Goal: Ask a question: Seek information or help from site administrators or community

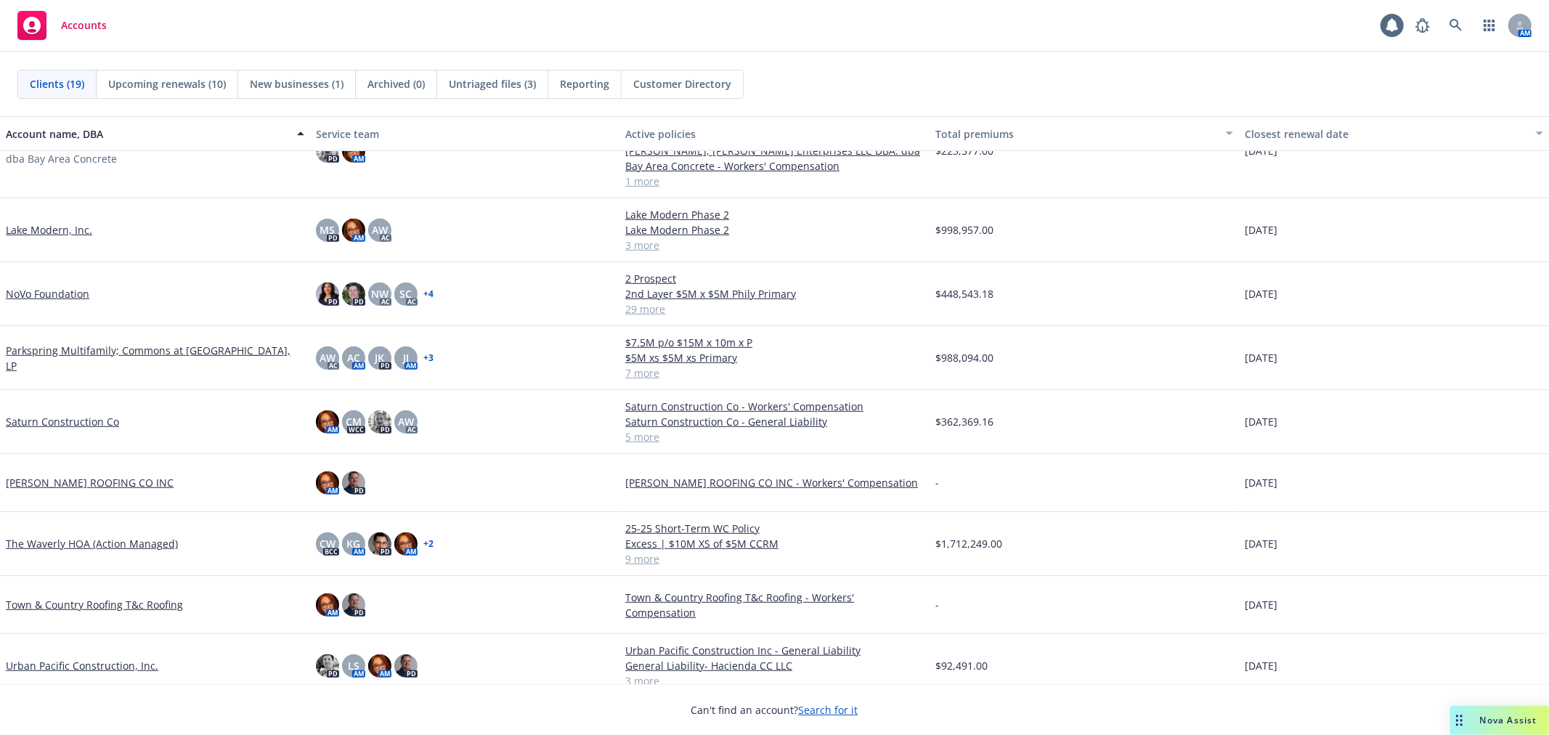
scroll to position [611, 0]
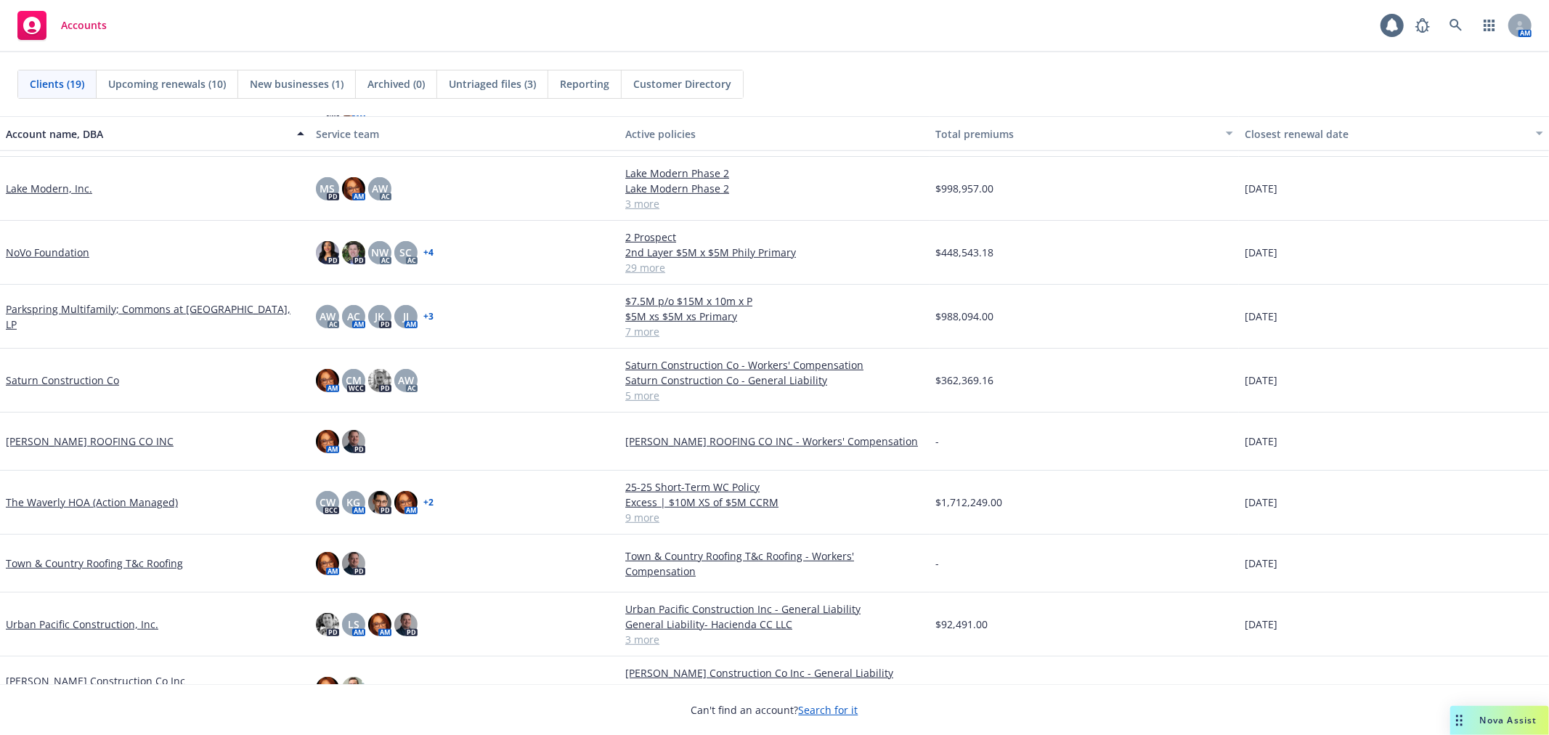
click at [73, 676] on link "[PERSON_NAME] Construction Co Inc" at bounding box center [95, 680] width 179 height 15
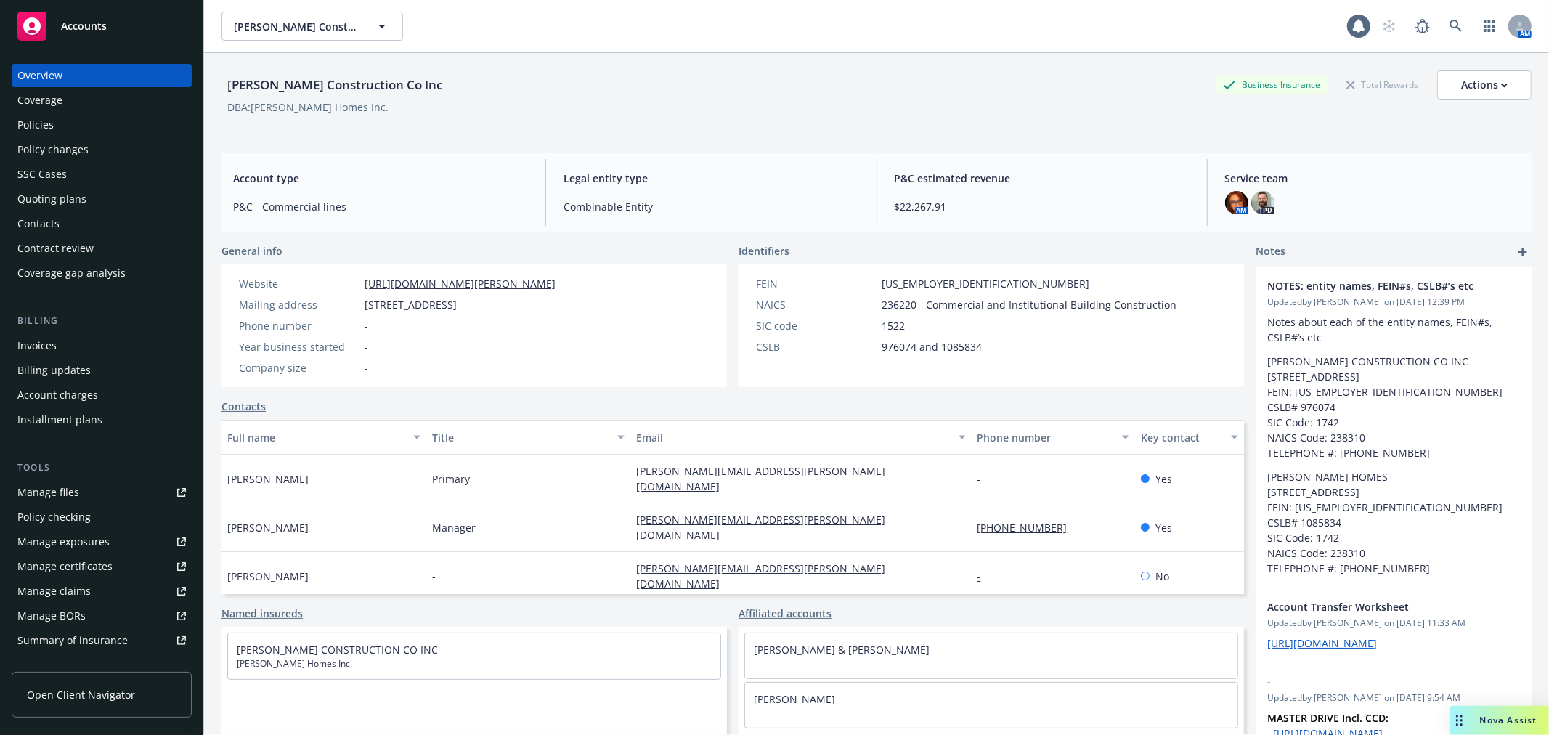
click at [49, 123] on div "Policies" at bounding box center [35, 124] width 36 height 23
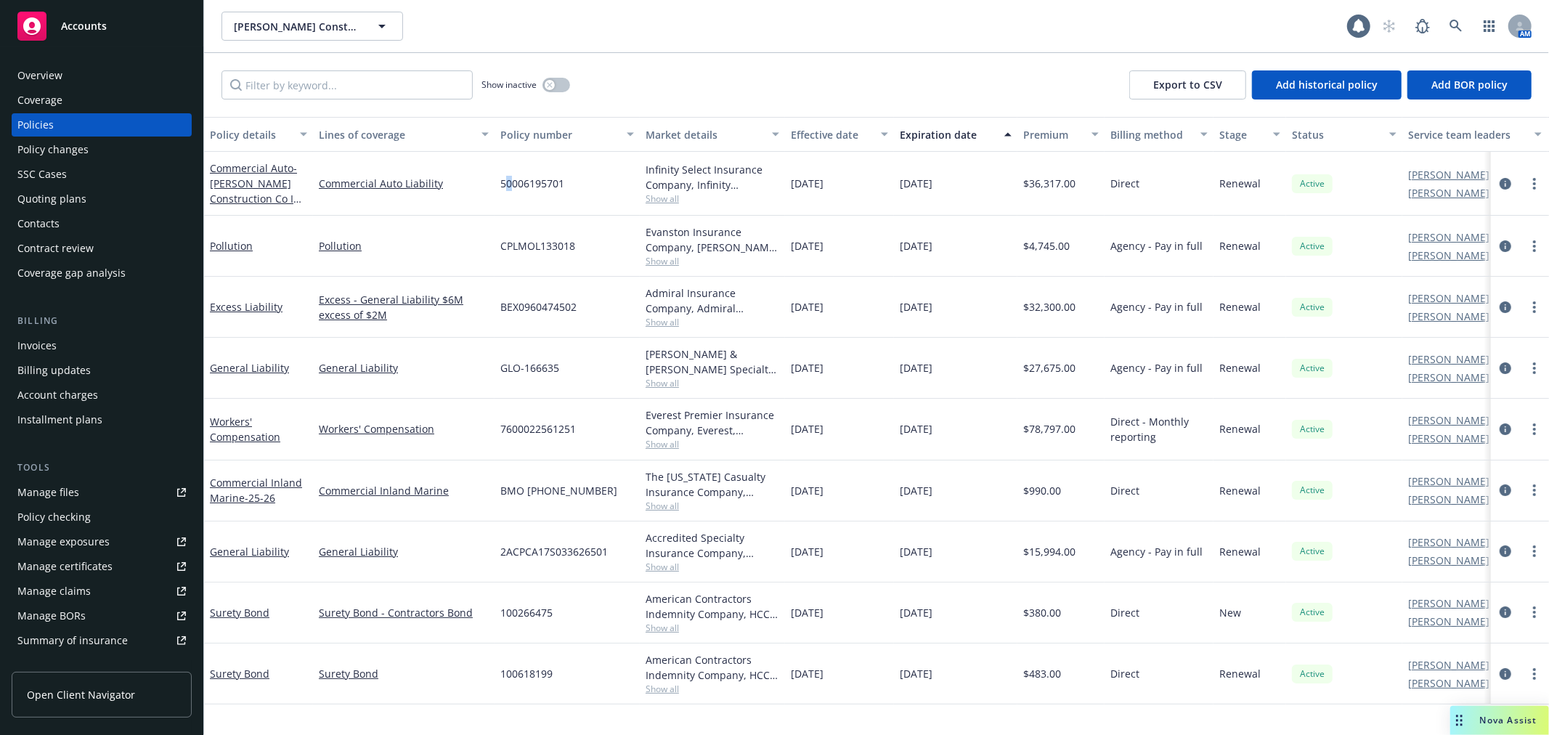
drag, startPoint x: 505, startPoint y: 179, endPoint x: 509, endPoint y: 187, distance: 8.5
click at [510, 187] on span "50006195701" at bounding box center [532, 183] width 64 height 15
drag, startPoint x: 494, startPoint y: 189, endPoint x: 565, endPoint y: 193, distance: 71.3
click at [565, 193] on div "Commercial Auto - [PERSON_NAME] Construction Co Inc - Commercial Auto Commercia…" at bounding box center [905, 184] width 1402 height 64
copy div "50006195701"
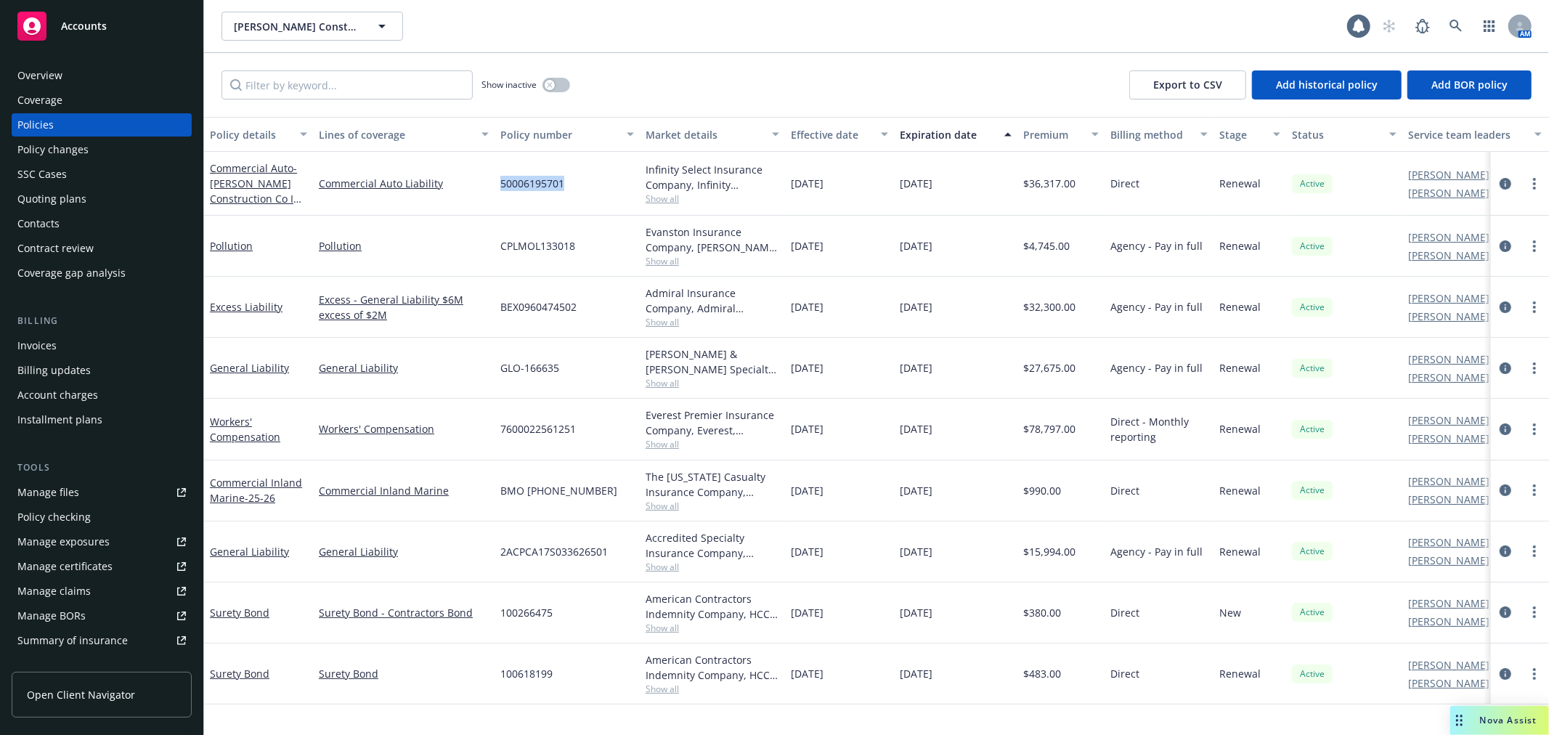
click at [80, 69] on div "Overview" at bounding box center [101, 75] width 168 height 23
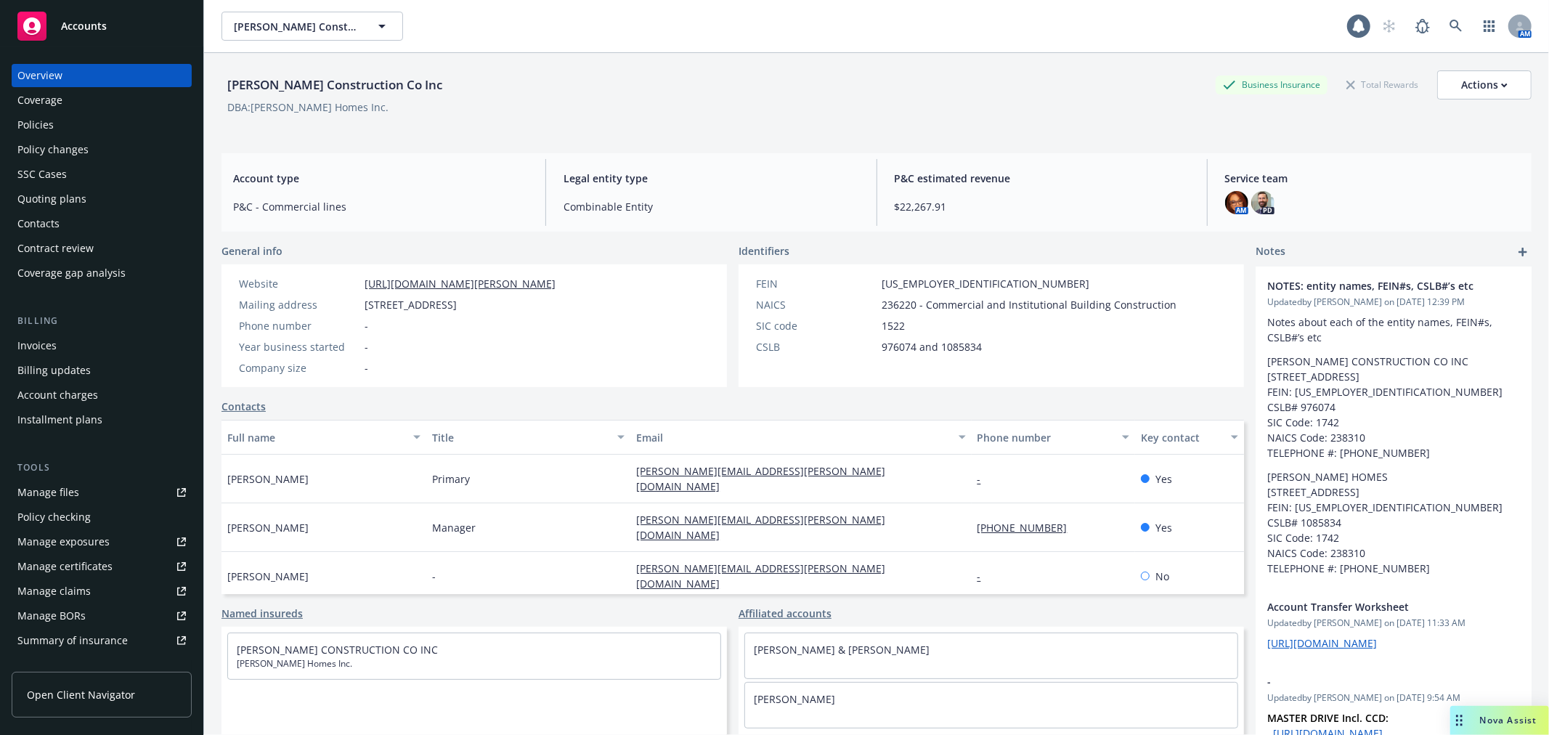
drag, startPoint x: 548, startPoint y: 304, endPoint x: 577, endPoint y: 307, distance: 30.0
click at [561, 307] on div "Mailing address [STREET_ADDRESS]" at bounding box center [397, 304] width 328 height 15
copy span "90260"
click at [1509, 722] on span "Nova Assist" at bounding box center [1508, 720] width 57 height 12
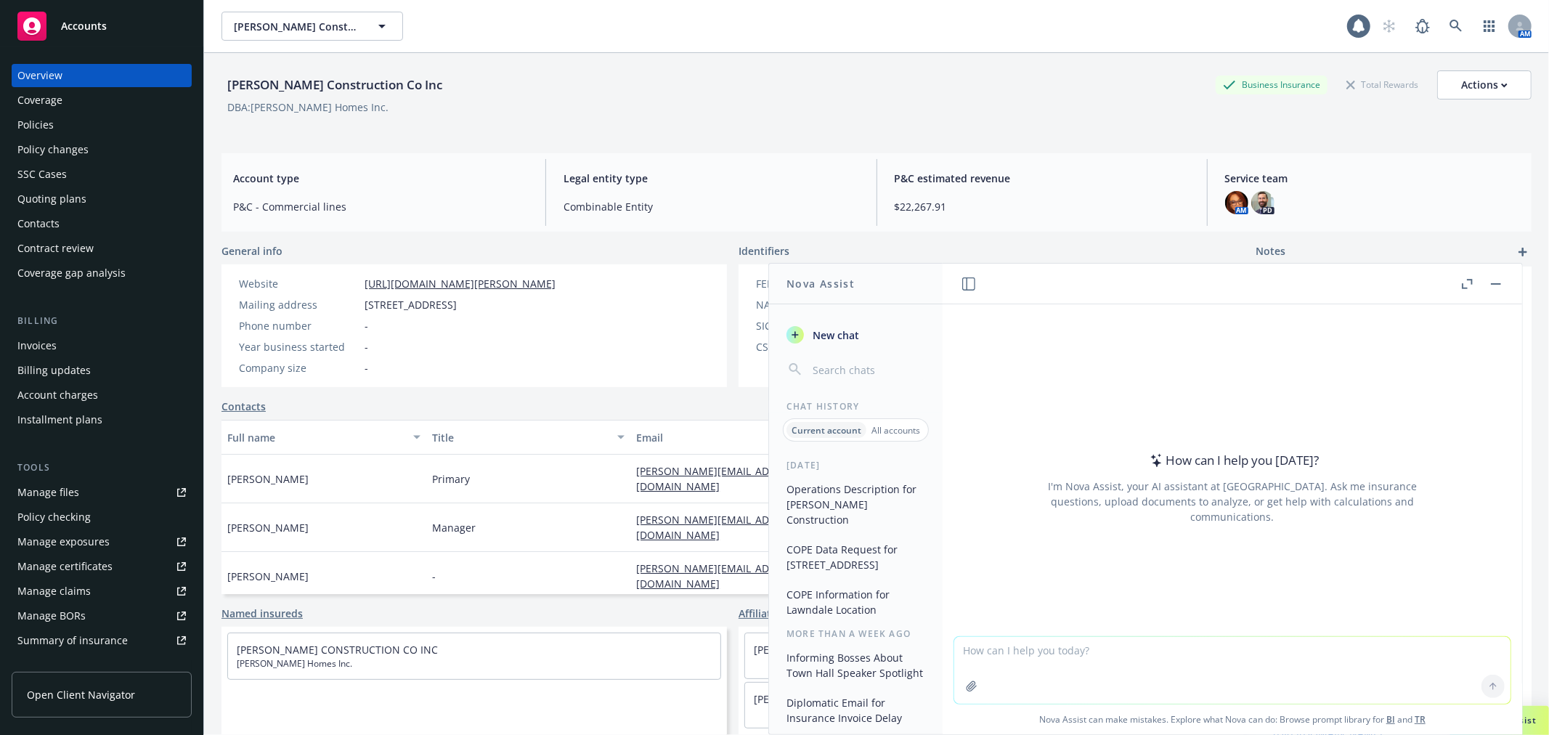
drag, startPoint x: 1047, startPoint y: 651, endPoint x: 1033, endPoint y: 659, distance: 15.9
click at [1047, 651] on textarea at bounding box center [1232, 670] width 556 height 67
paste textarea "2017 AUDI Q5 QUATTRO VIN# [US_VEHICLE_IDENTIFICATION_NUMBER]"
type textarea "I need an average stated value for the following vehicle - 2017 AUDI Q5 QUATTRO…"
click at [1489, 687] on icon at bounding box center [1493, 686] width 10 height 10
